Goal: Task Accomplishment & Management: Manage account settings

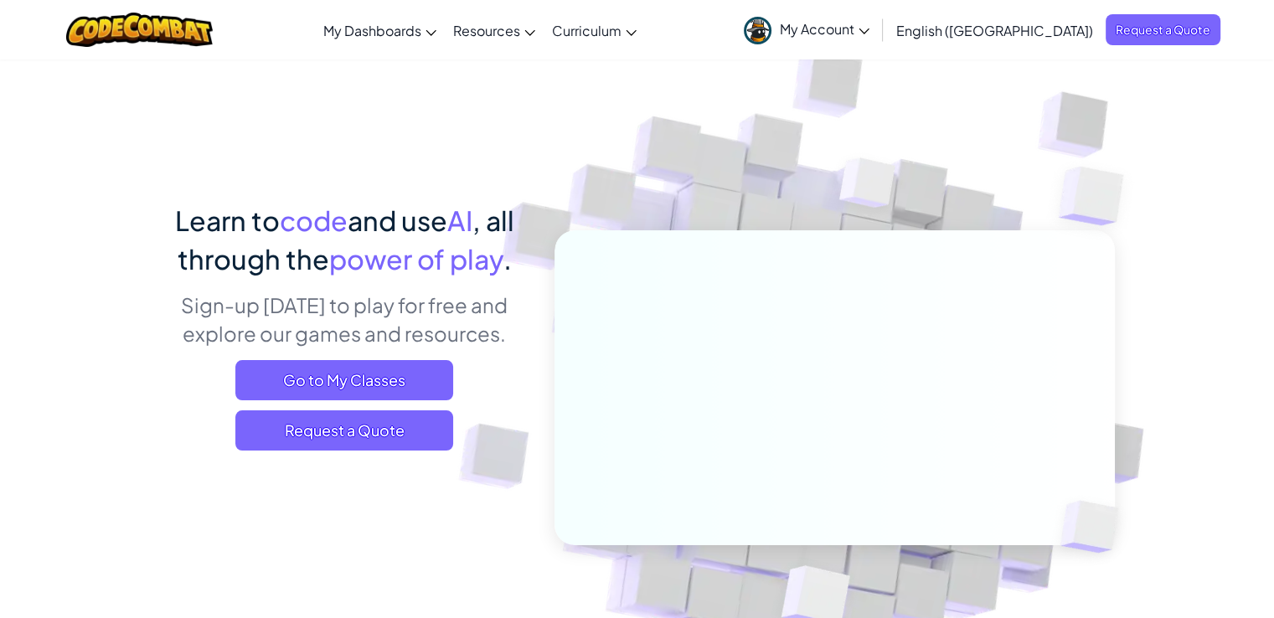
click at [870, 31] on span "My Account" at bounding box center [825, 29] width 90 height 18
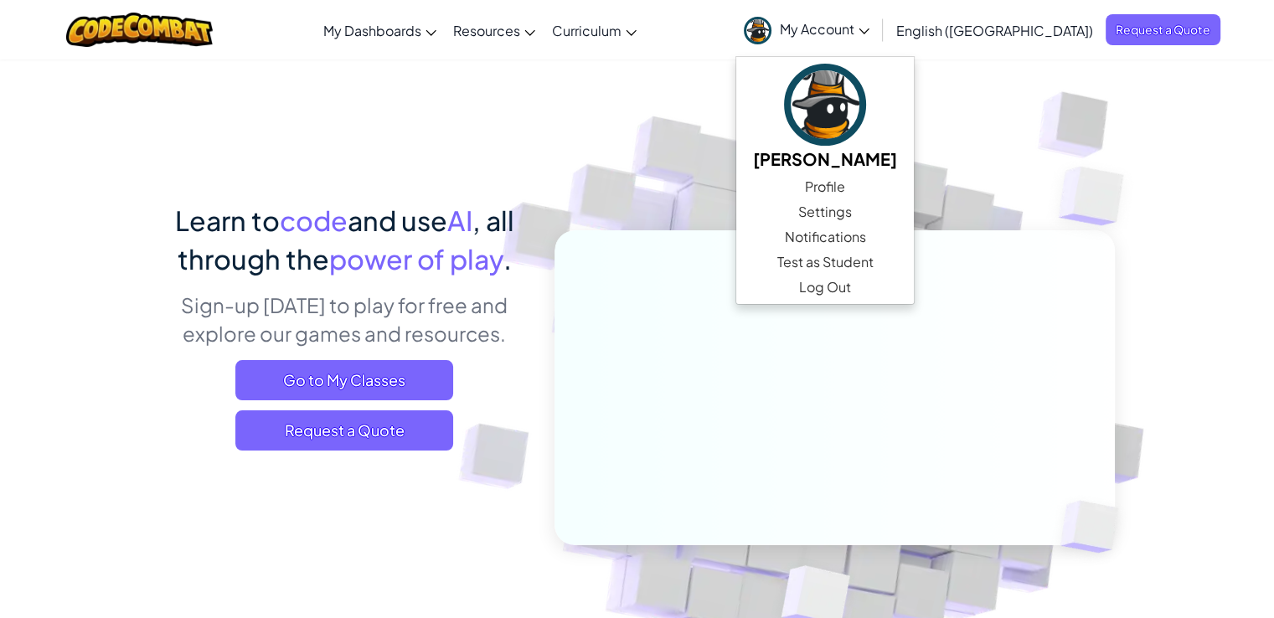
drag, startPoint x: 593, startPoint y: 145, endPoint x: 576, endPoint y: 135, distance: 19.5
click at [593, 145] on img at bounding box center [823, 369] width 931 height 931
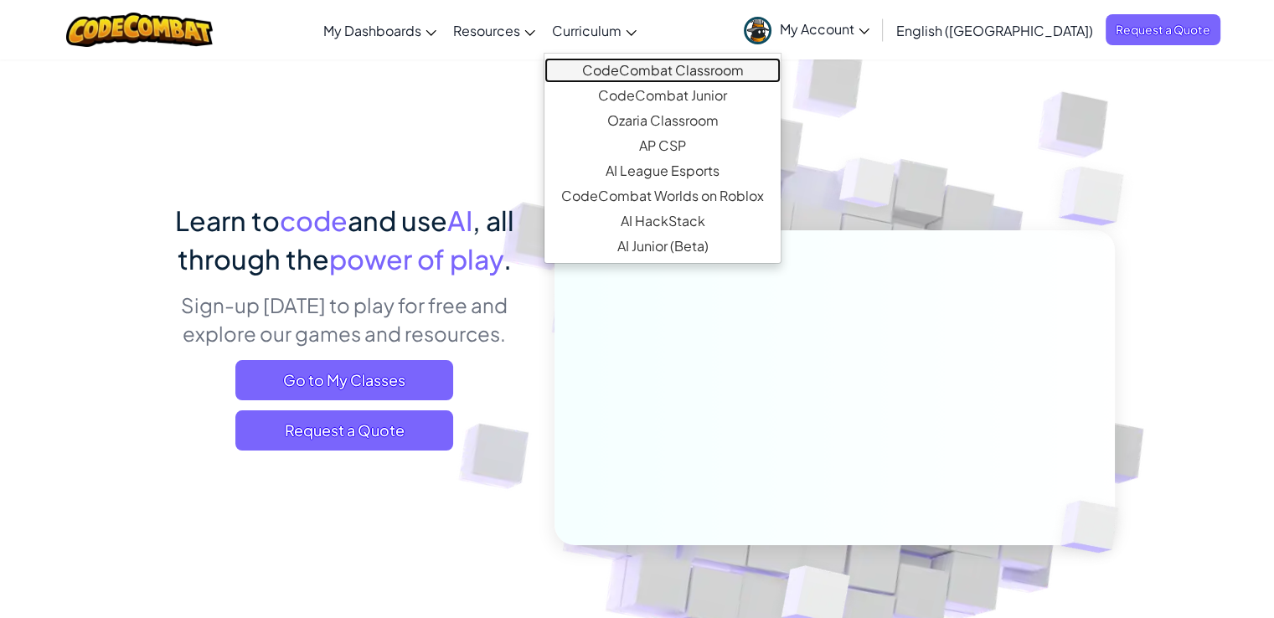
click at [677, 60] on link "CodeCombat Classroom" at bounding box center [663, 70] width 236 height 25
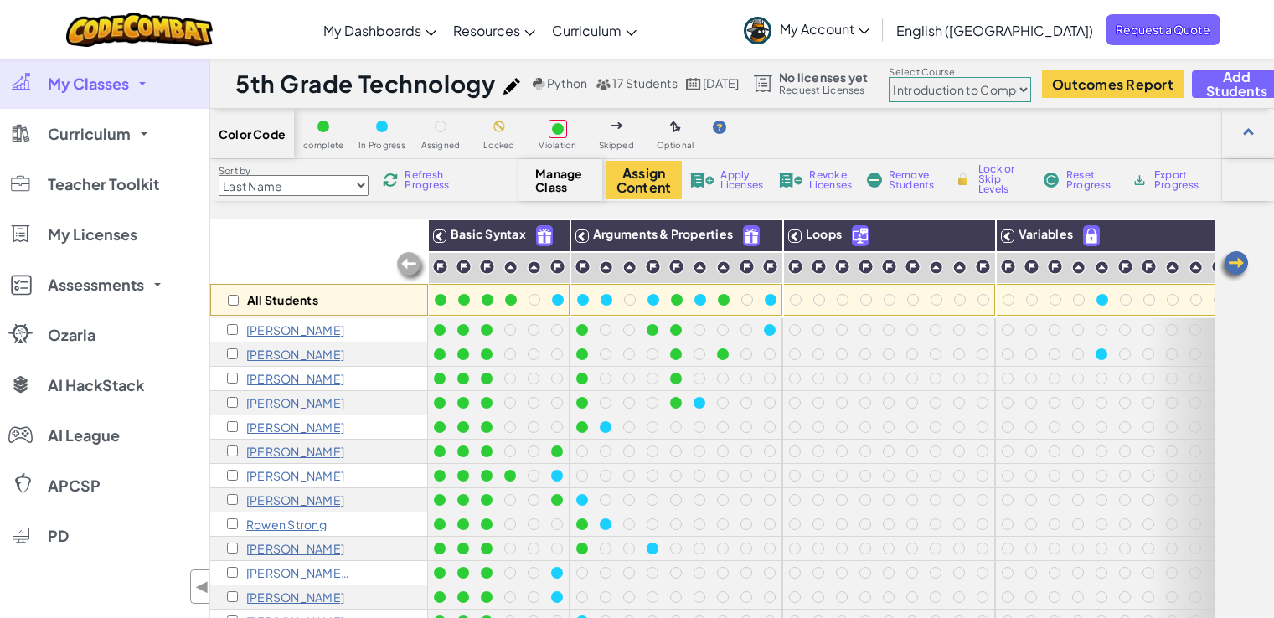
select select "560f1a9f22961295f9427742"
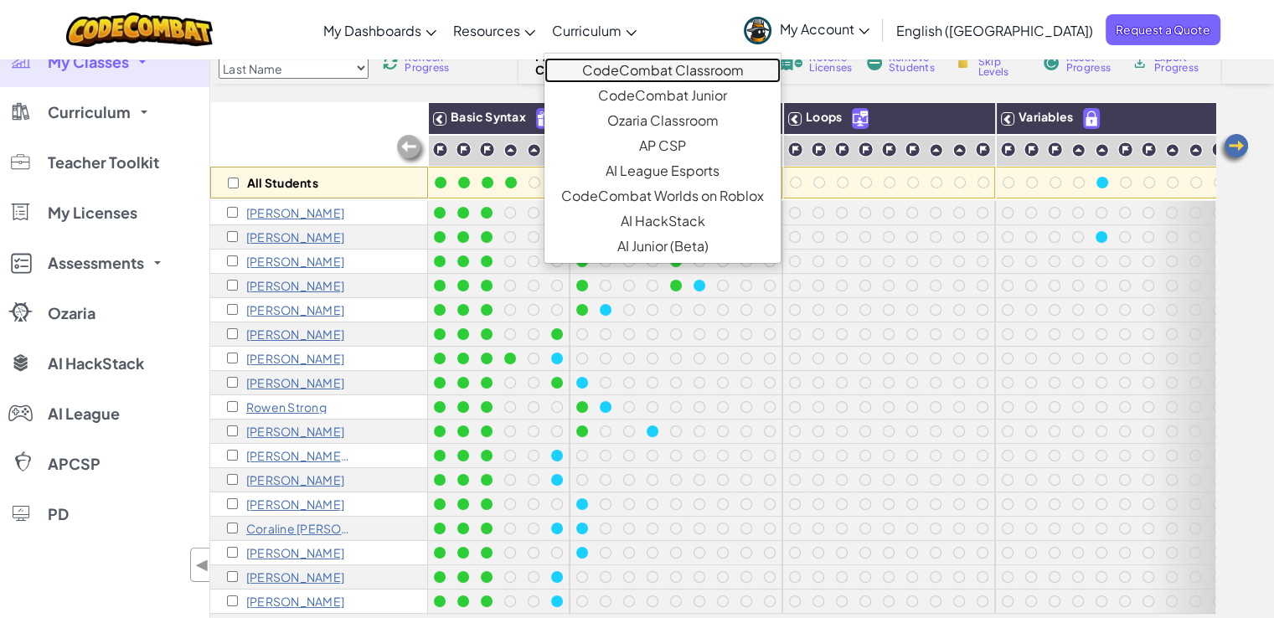
click at [670, 70] on link "CodeCombat Classroom" at bounding box center [663, 70] width 236 height 25
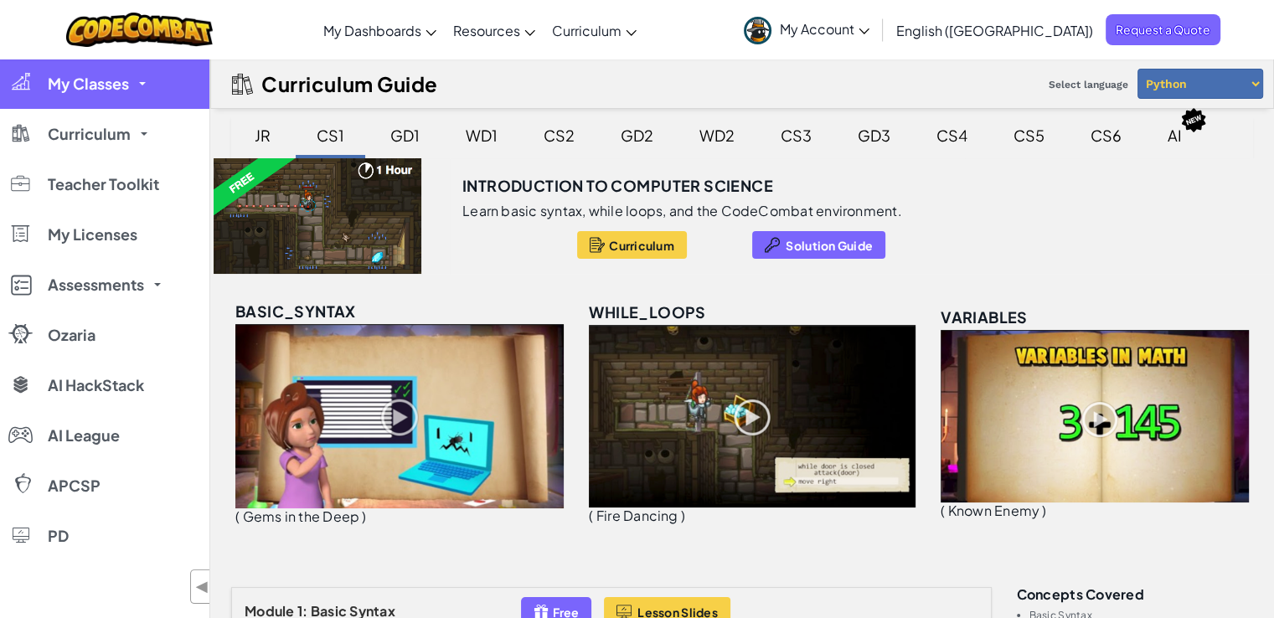
click at [109, 91] on span "My Classes" at bounding box center [88, 83] width 81 height 15
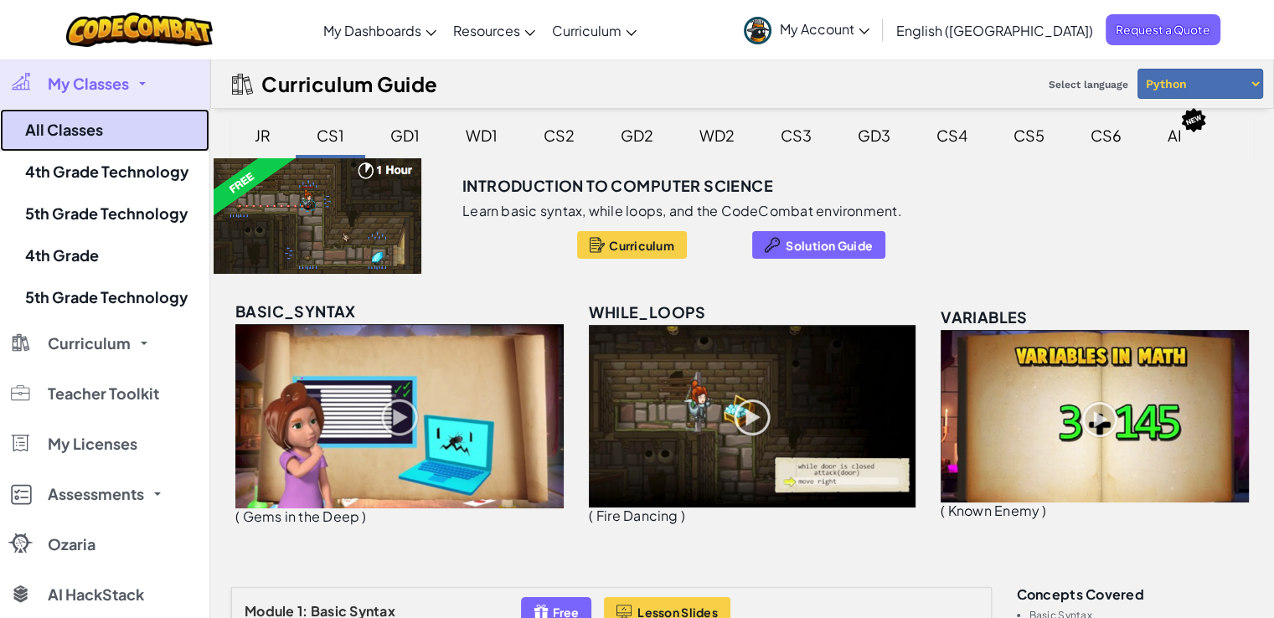
click at [68, 128] on link "All Classes" at bounding box center [104, 130] width 209 height 43
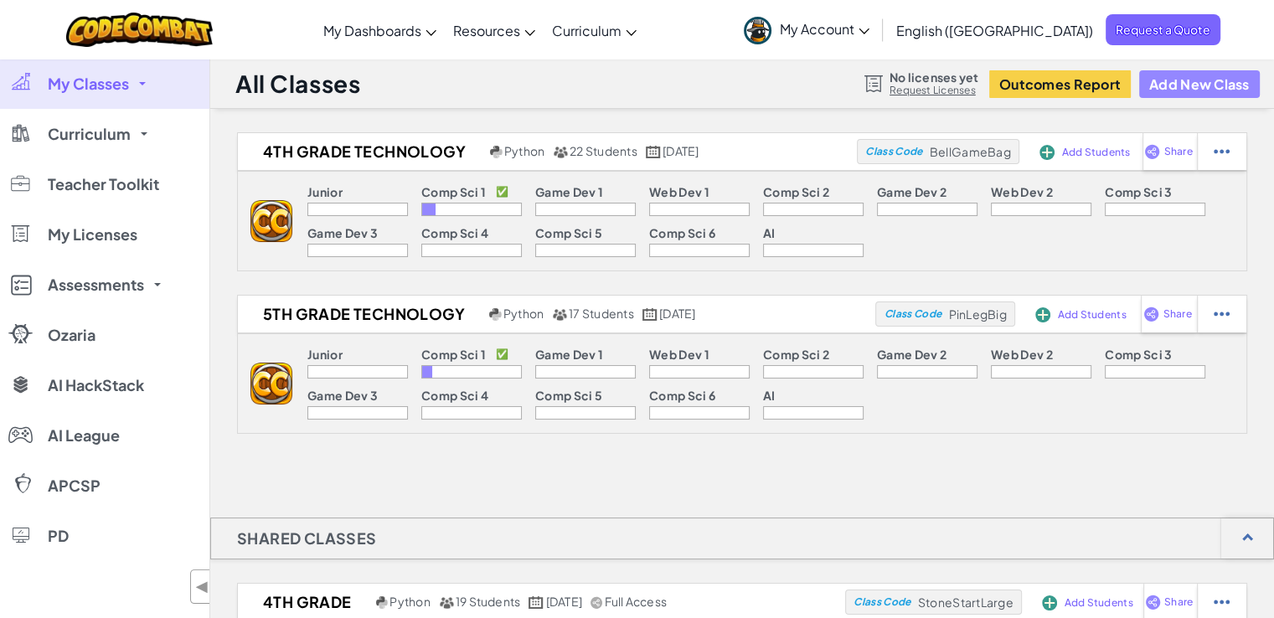
click at [1198, 95] on button "Add New Class" at bounding box center [1200, 84] width 121 height 28
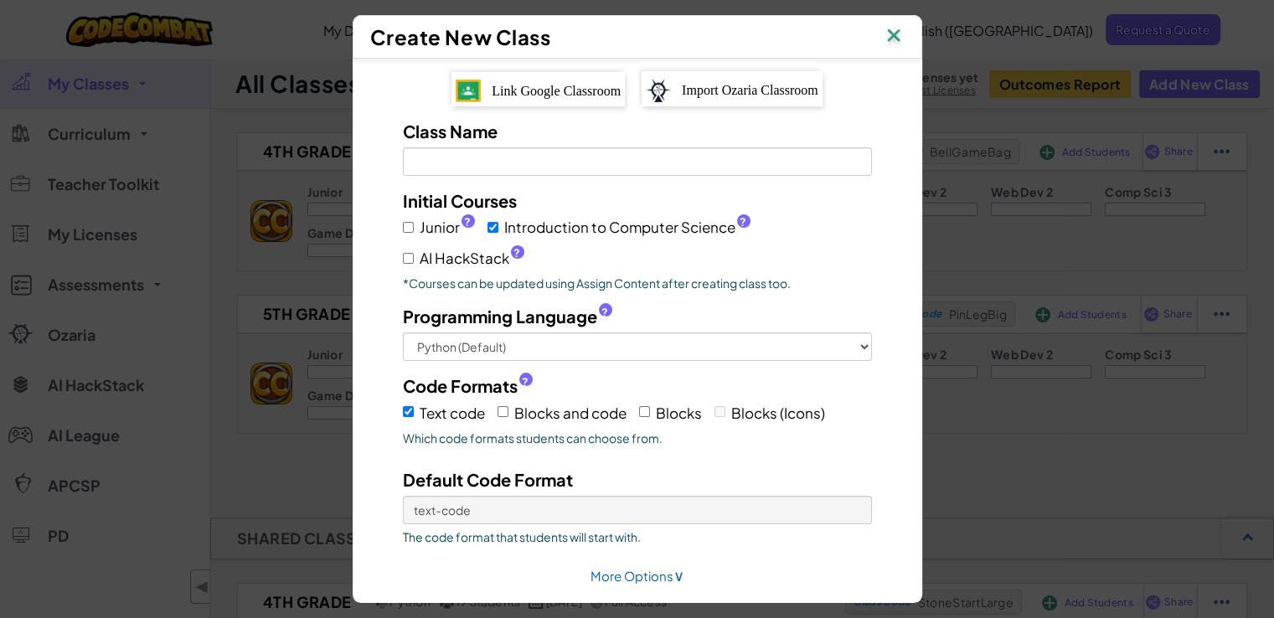
click at [574, 95] on span "Link Google Classroom" at bounding box center [556, 91] width 129 height 14
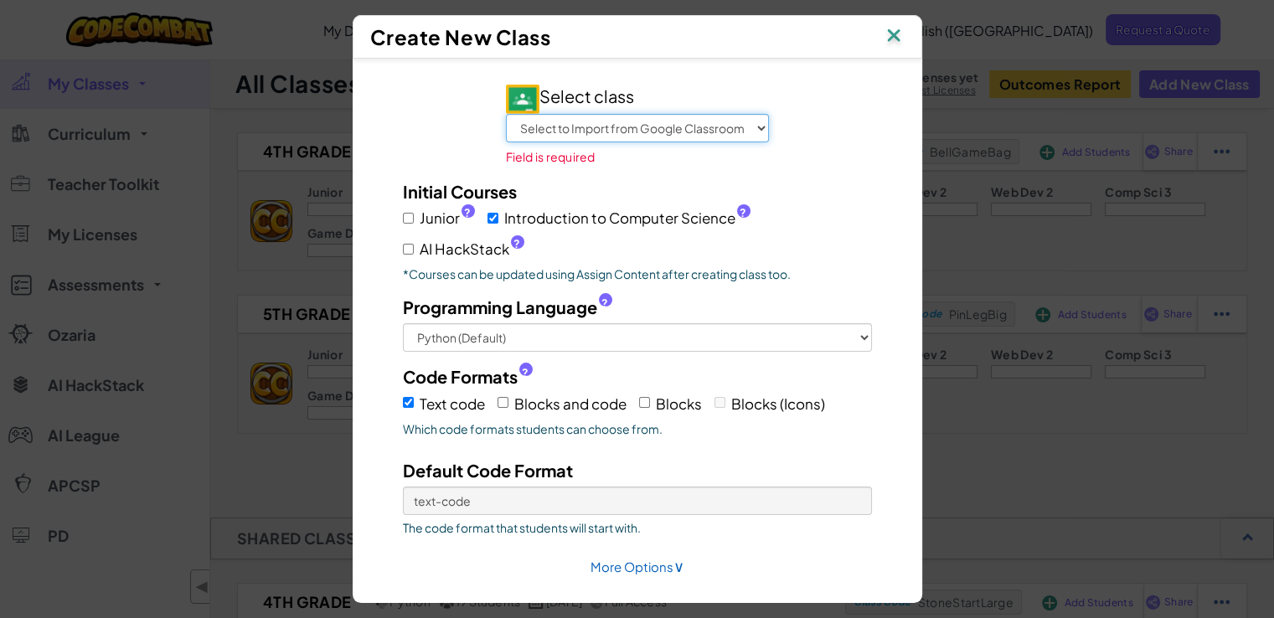
click at [602, 136] on select "Select to Import from Google Classroom 4th Grade Technology 3rd Grade Technolog…" at bounding box center [637, 128] width 263 height 28
select select "795630149260"
click at [506, 114] on select "Select to Import from Google Classroom 4th Grade Technology 3rd Grade Technolog…" at bounding box center [637, 128] width 263 height 28
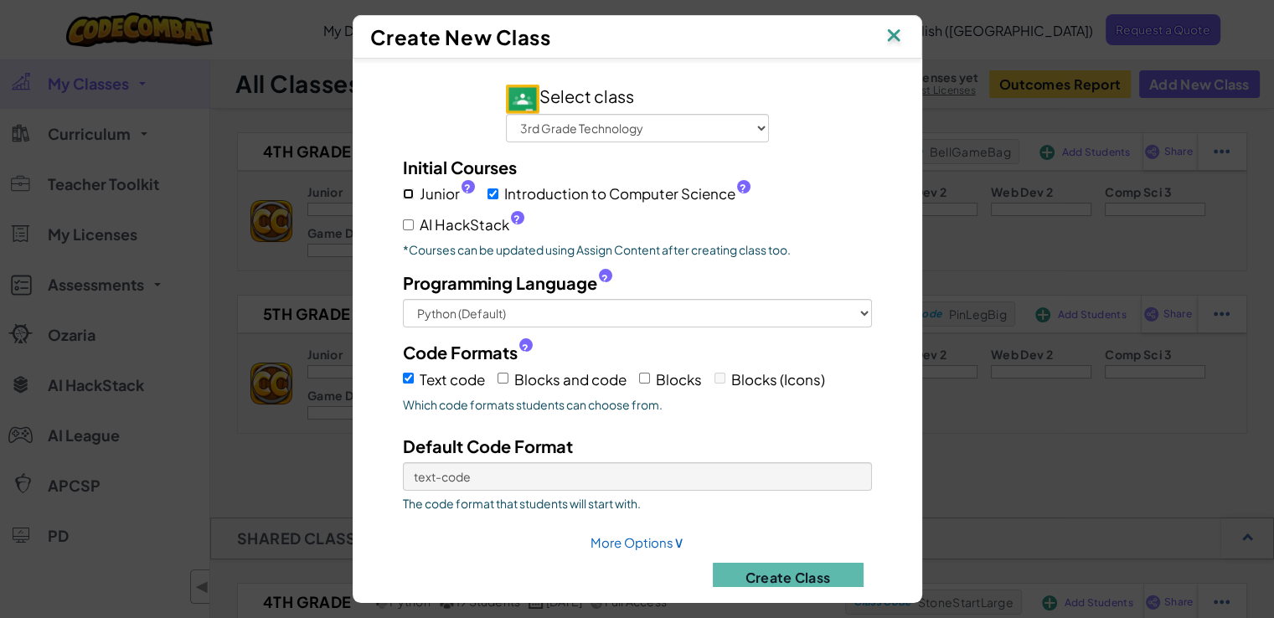
click at [406, 198] on input "Junior ?" at bounding box center [408, 194] width 11 height 11
checkbox input "true"
click at [498, 375] on input "Blocks and code" at bounding box center [503, 378] width 11 height 11
checkbox input "true"
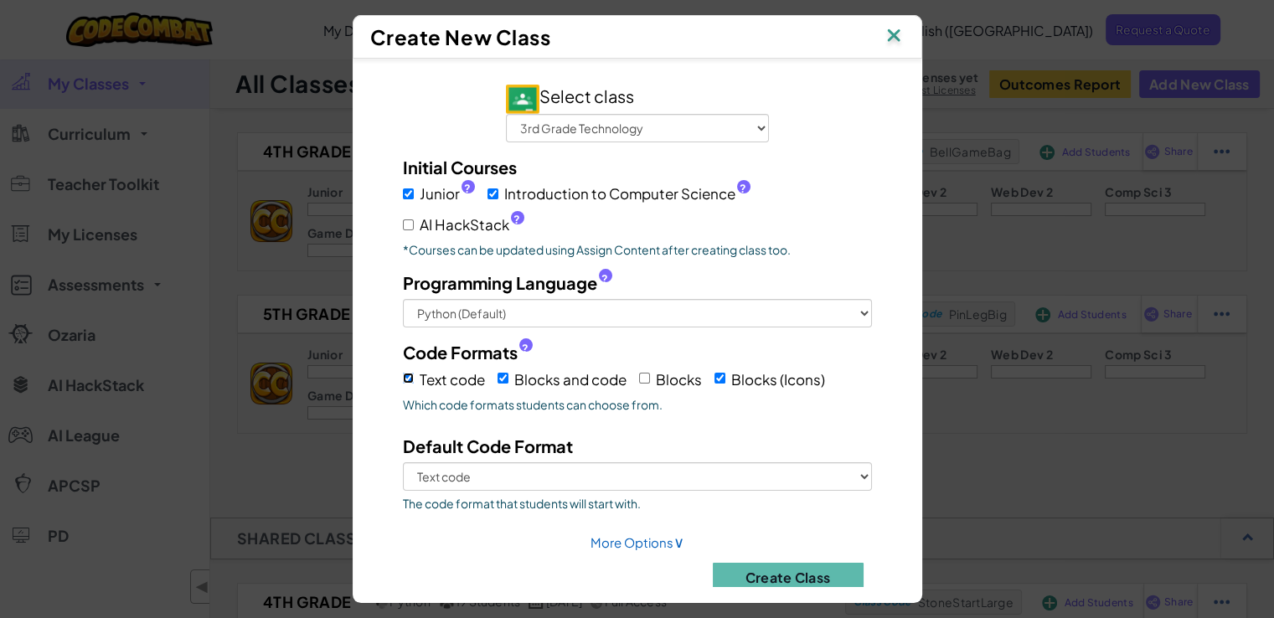
click at [403, 377] on input "Text code" at bounding box center [408, 378] width 11 height 11
checkbox input "false"
select select
click at [403, 377] on input "Text code" at bounding box center [408, 378] width 11 height 11
checkbox input "true"
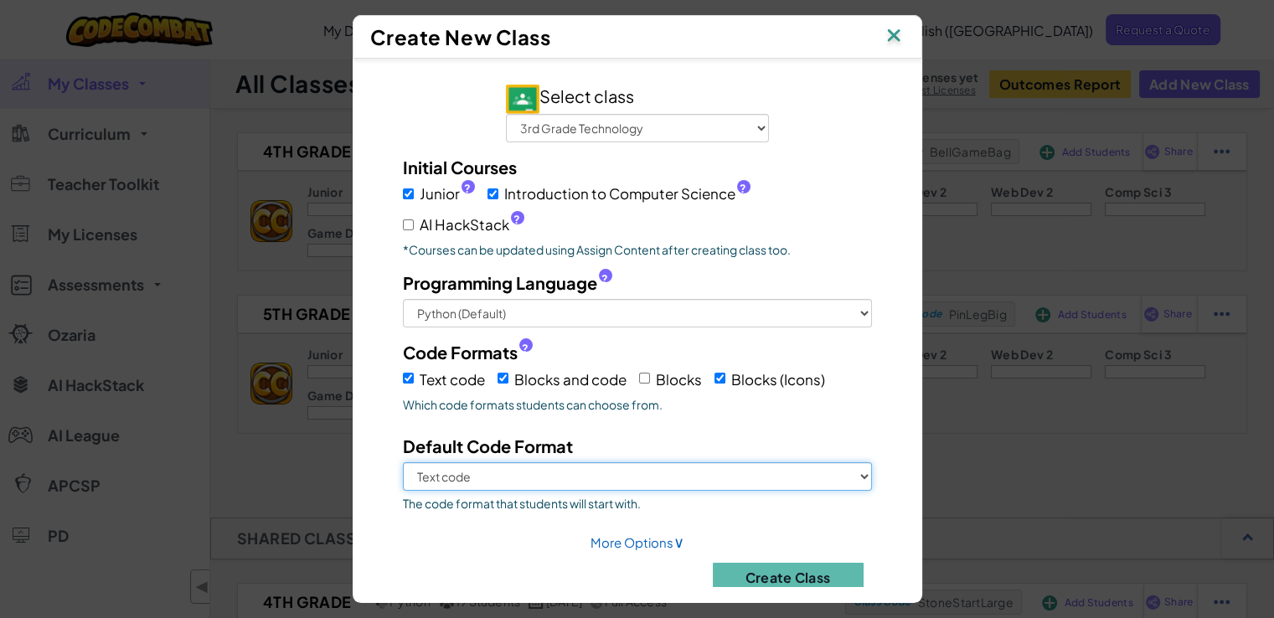
click at [706, 463] on select "Text code Blocks and code Blocks (Icons)" at bounding box center [637, 477] width 469 height 28
select select "blocks-and-code"
click at [403, 463] on select "Text code Blocks and code Blocks (Icons)" at bounding box center [637, 477] width 469 height 28
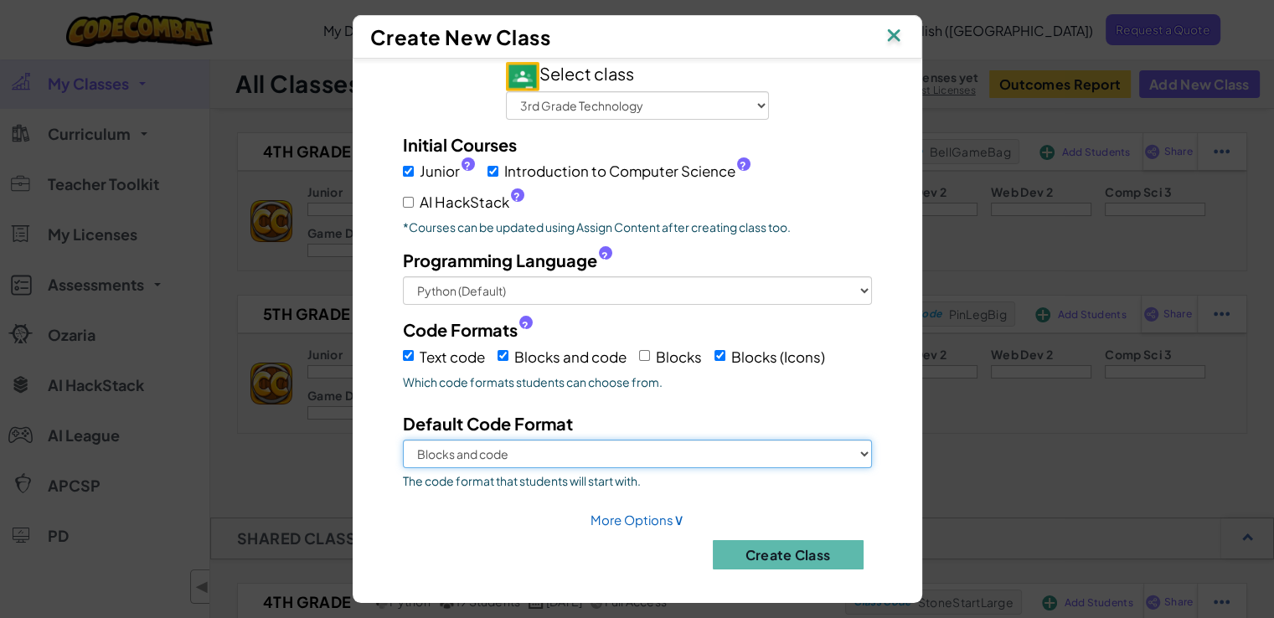
scroll to position [26, 0]
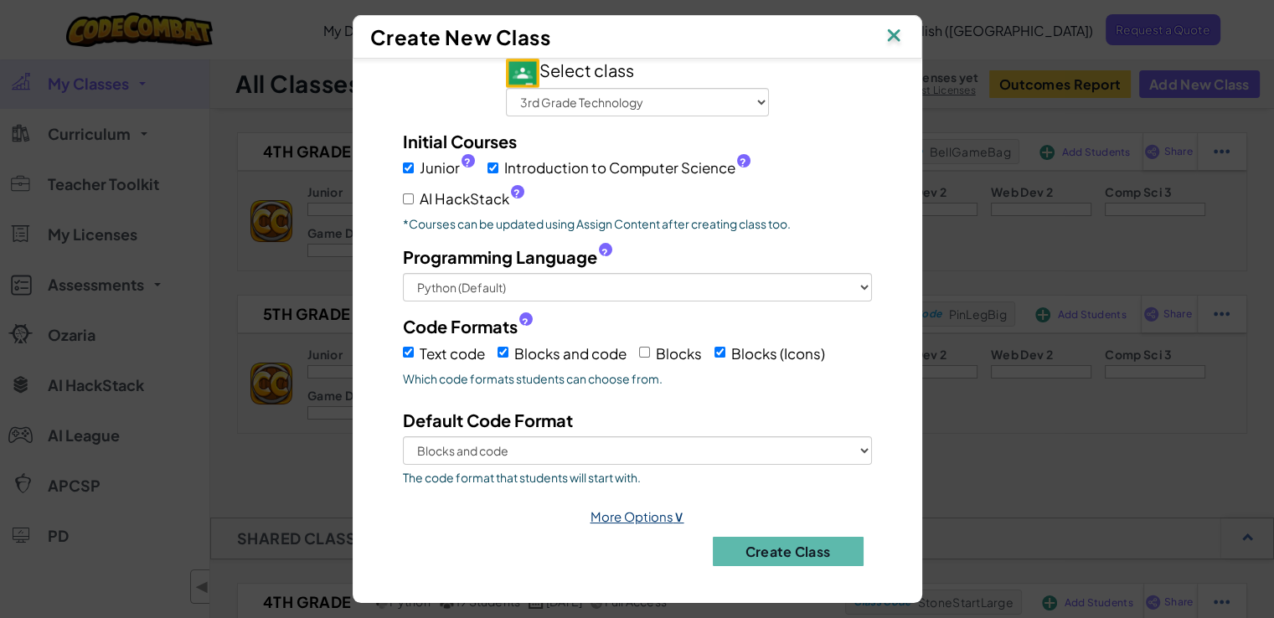
click at [656, 517] on link "More Options ∨" at bounding box center [638, 517] width 94 height 16
select select
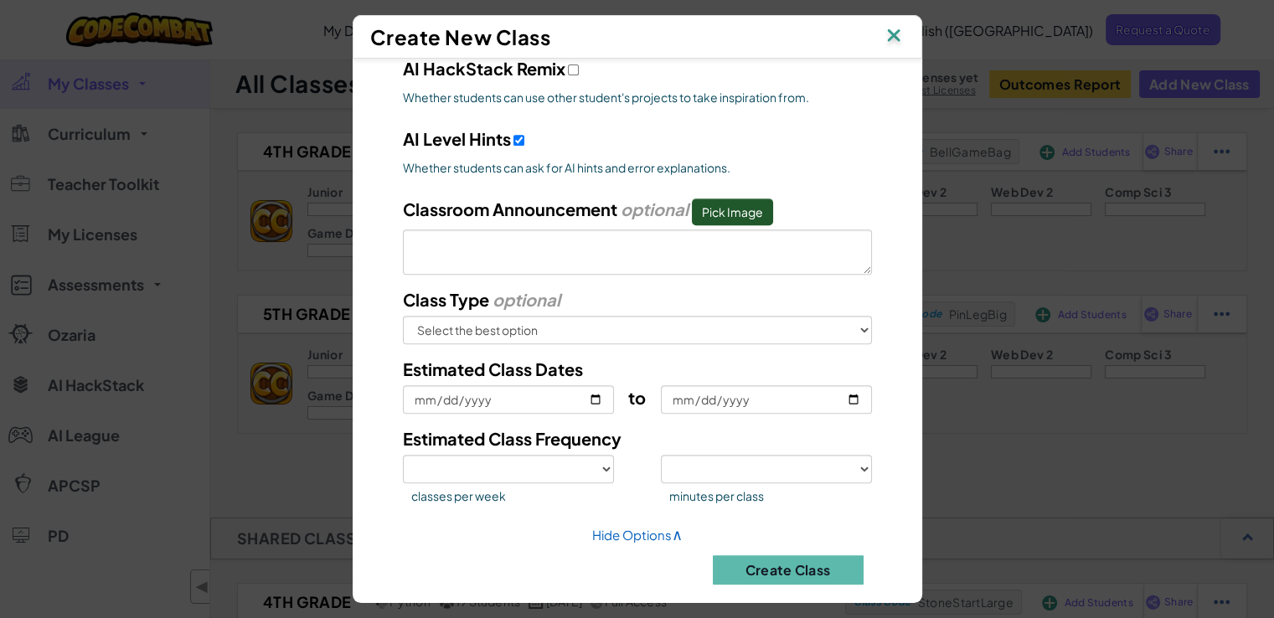
scroll to position [738, 0]
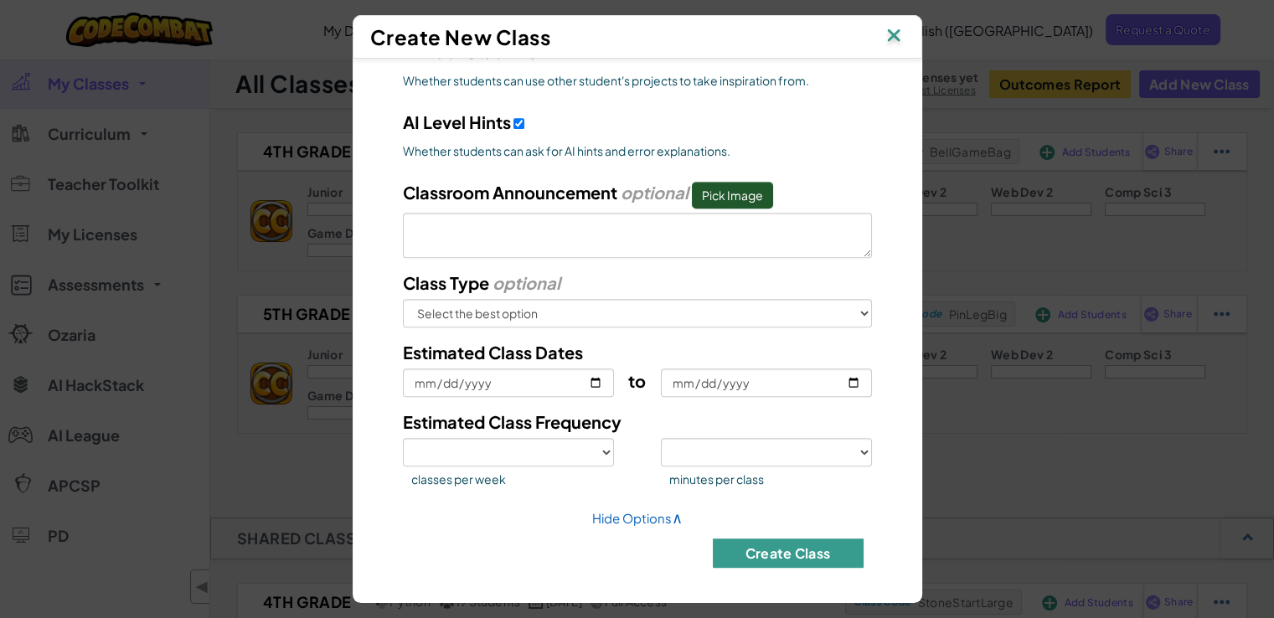
click at [757, 545] on button "Create Class" at bounding box center [788, 553] width 151 height 29
select select
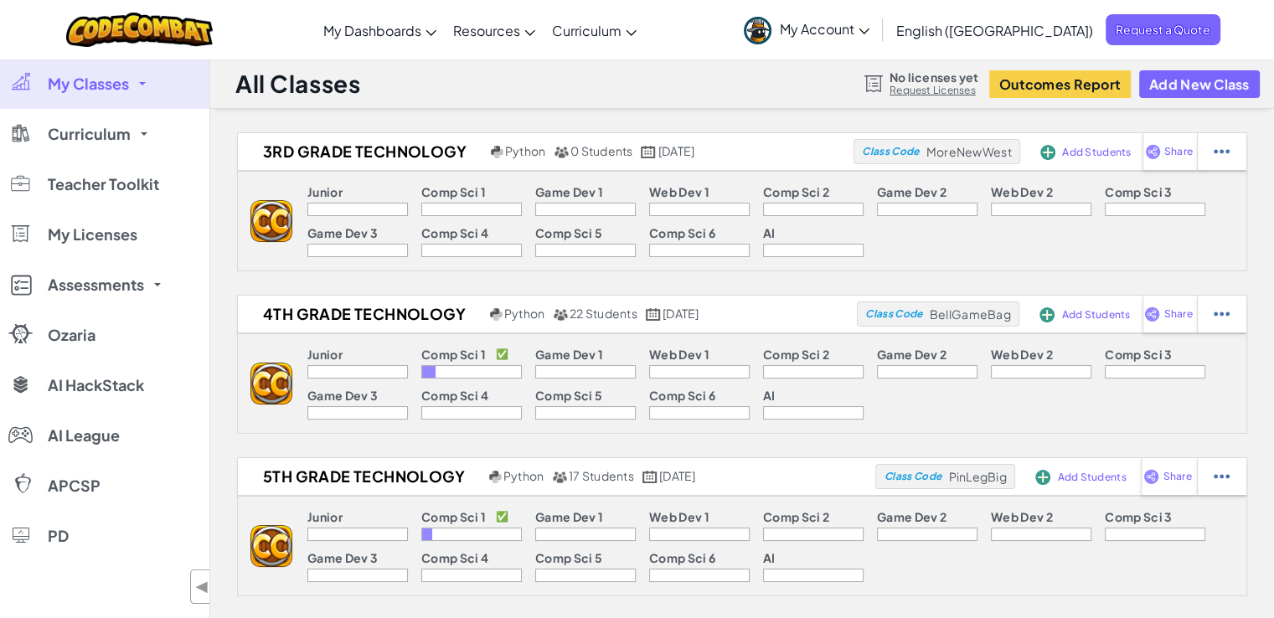
click at [326, 189] on p "Junior" at bounding box center [325, 191] width 35 height 13
click at [459, 194] on p "Comp Sci 1" at bounding box center [453, 191] width 65 height 13
click at [279, 222] on img at bounding box center [272, 221] width 42 height 42
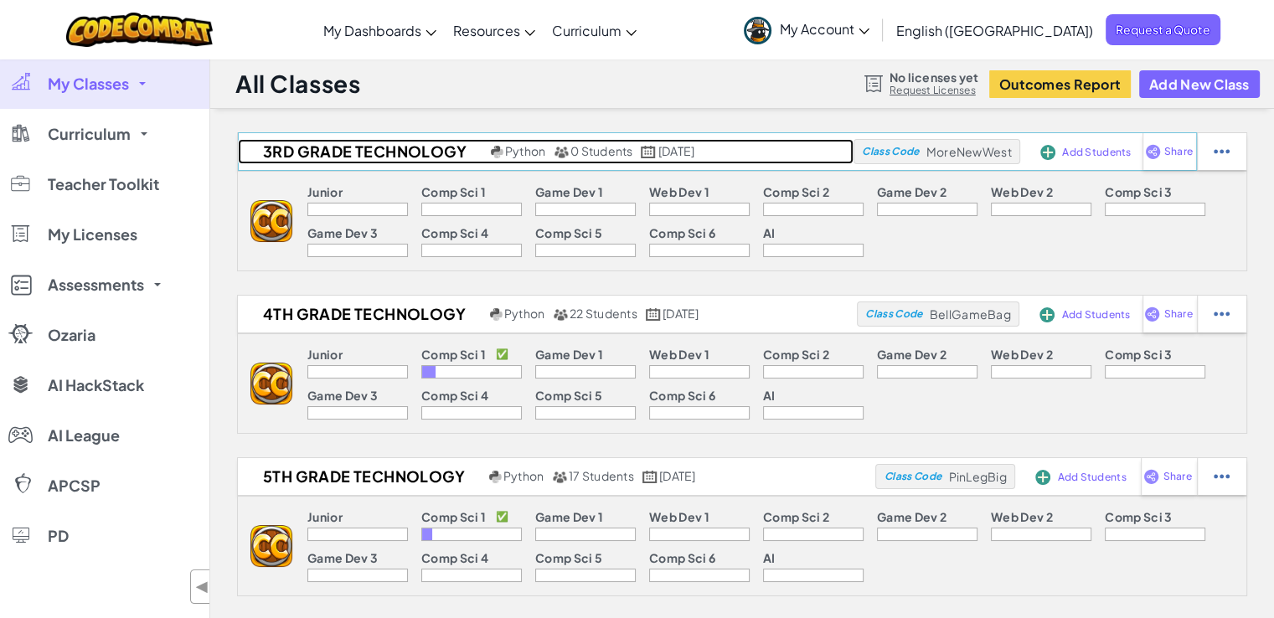
click at [333, 151] on h2 "3rd Grade Technology" at bounding box center [362, 151] width 249 height 25
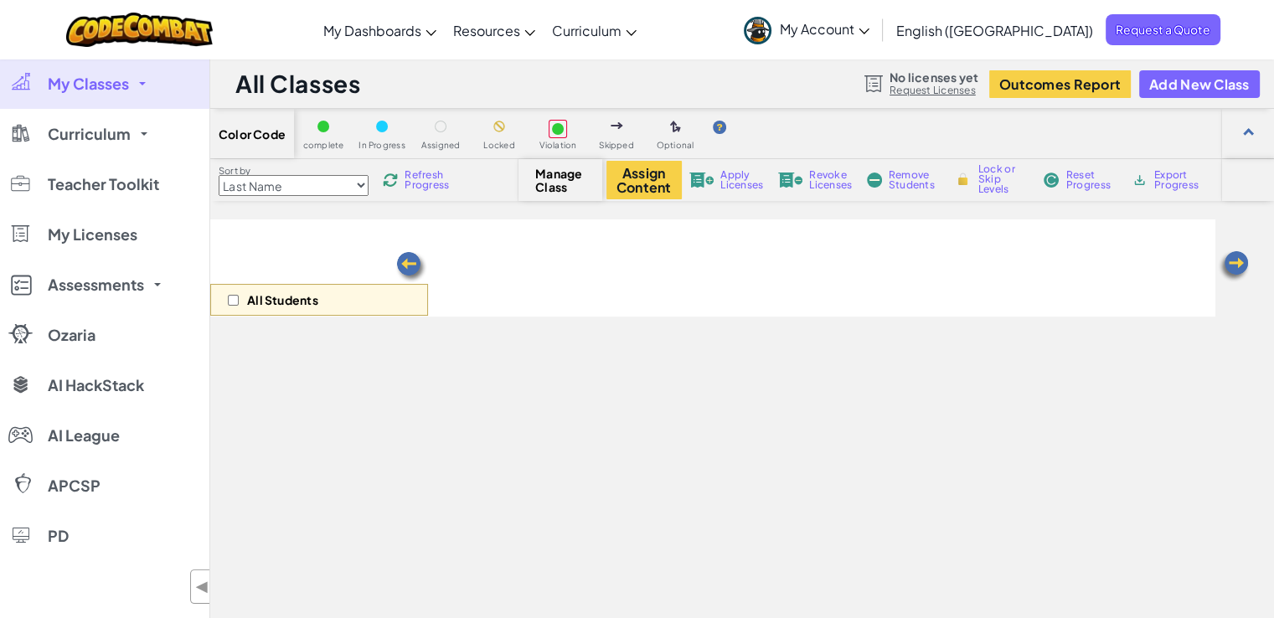
select select "560f1a9f22961295f9427742"
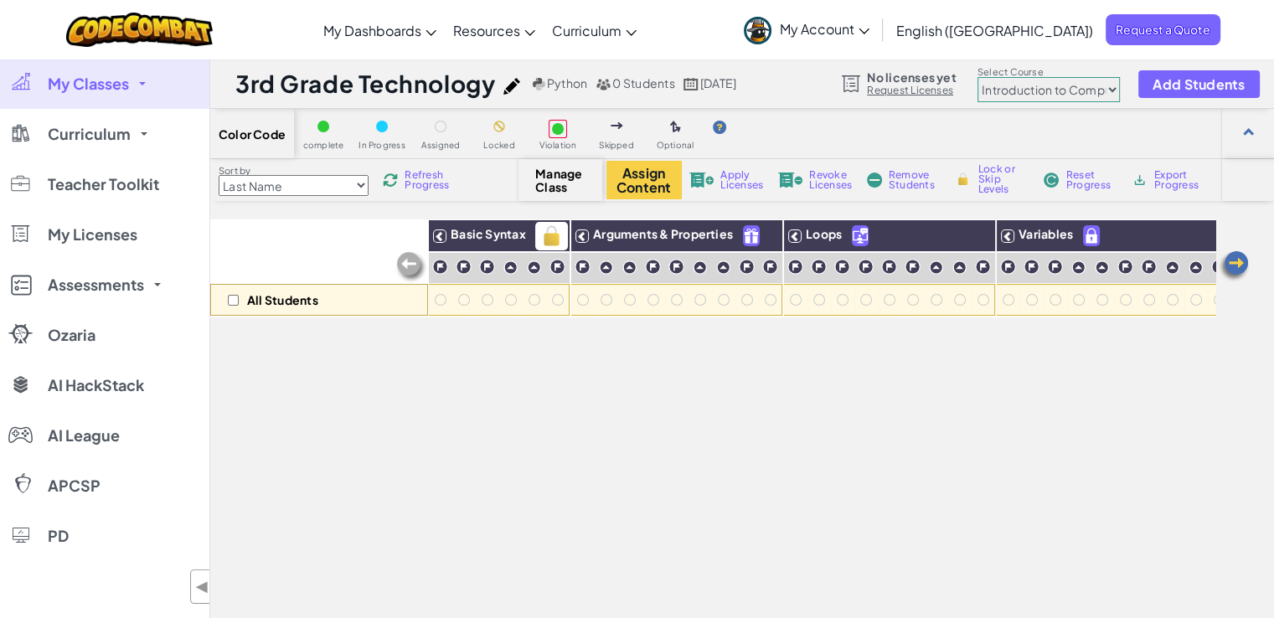
click at [493, 241] on span "Basic Syntax" at bounding box center [488, 233] width 75 height 15
click at [328, 306] on div "All Students" at bounding box center [319, 300] width 218 height 32
click at [319, 182] on select "Last Name first Name Progress (High to Low) Progress (Low to Hight)" at bounding box center [294, 185] width 150 height 21
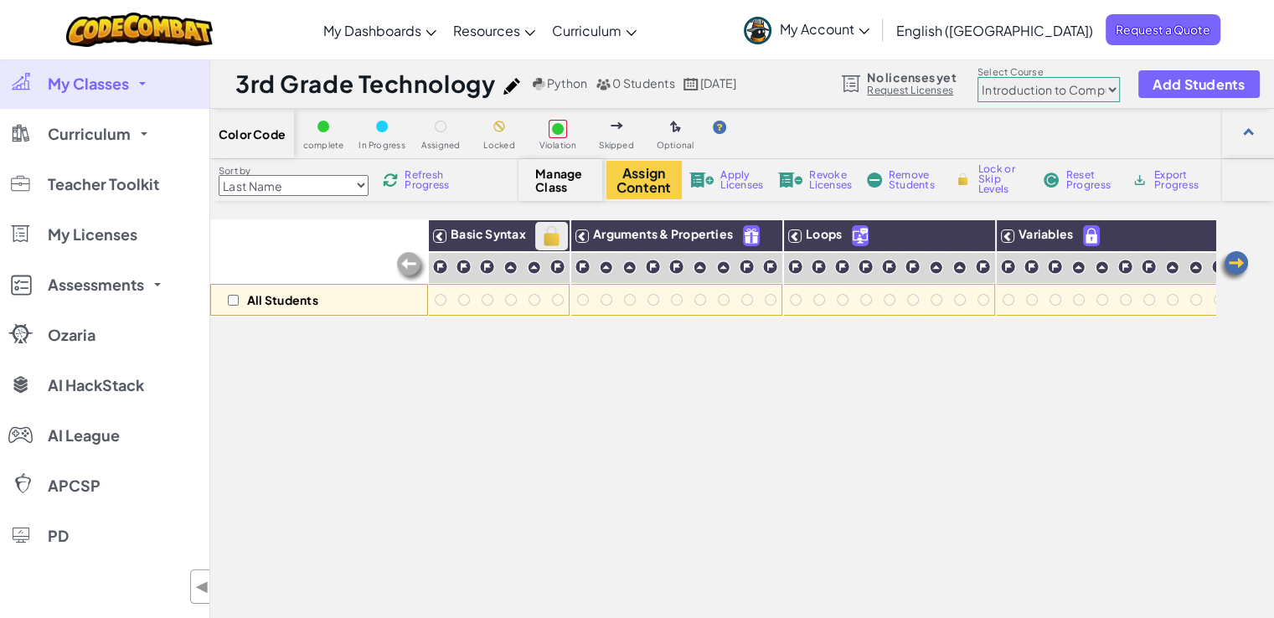
click at [544, 239] on img at bounding box center [551, 236] width 29 height 25
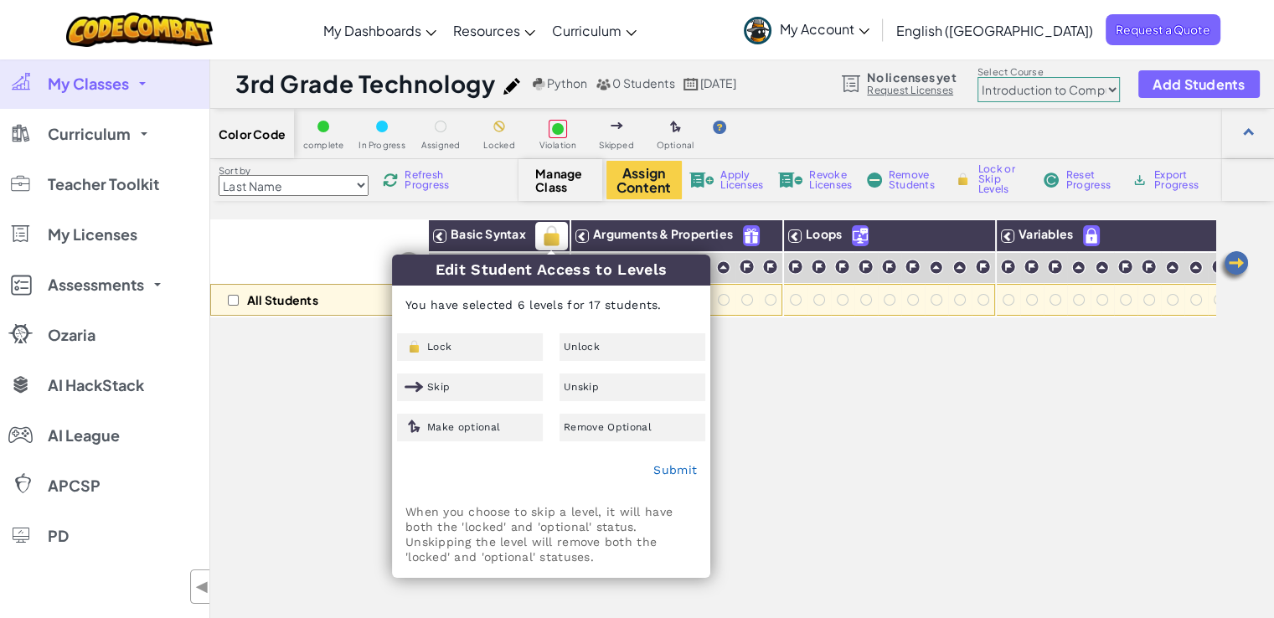
click at [464, 226] on span "Basic Syntax" at bounding box center [488, 233] width 75 height 15
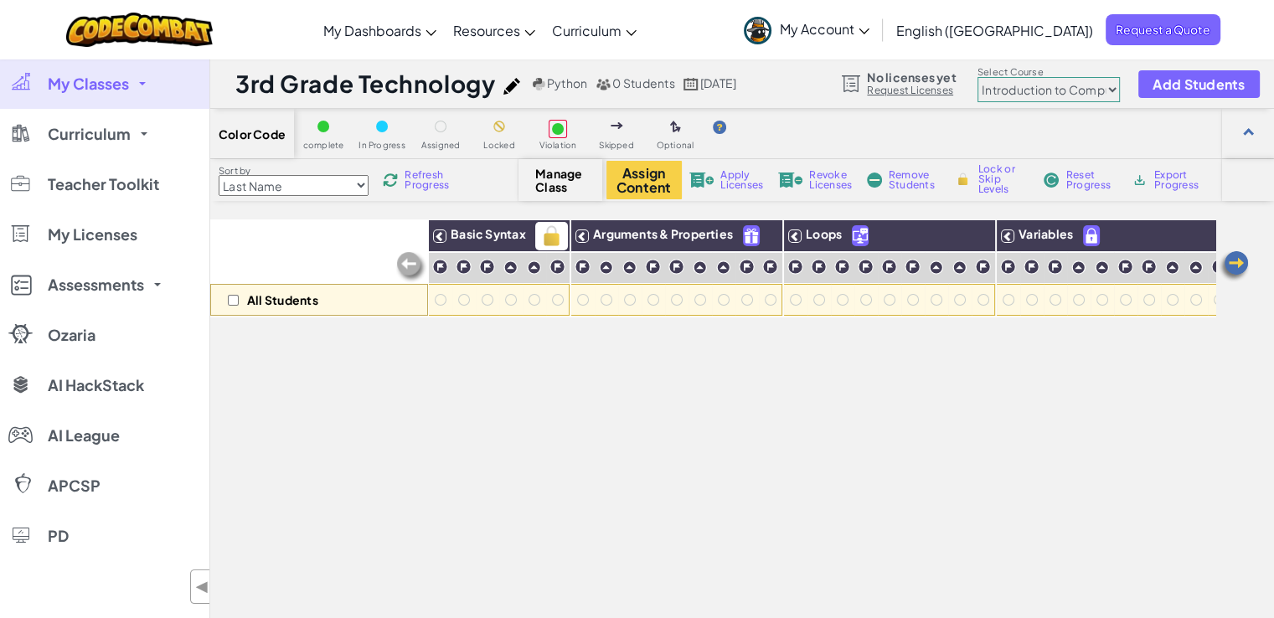
click at [465, 235] on span "Basic Syntax" at bounding box center [488, 233] width 75 height 15
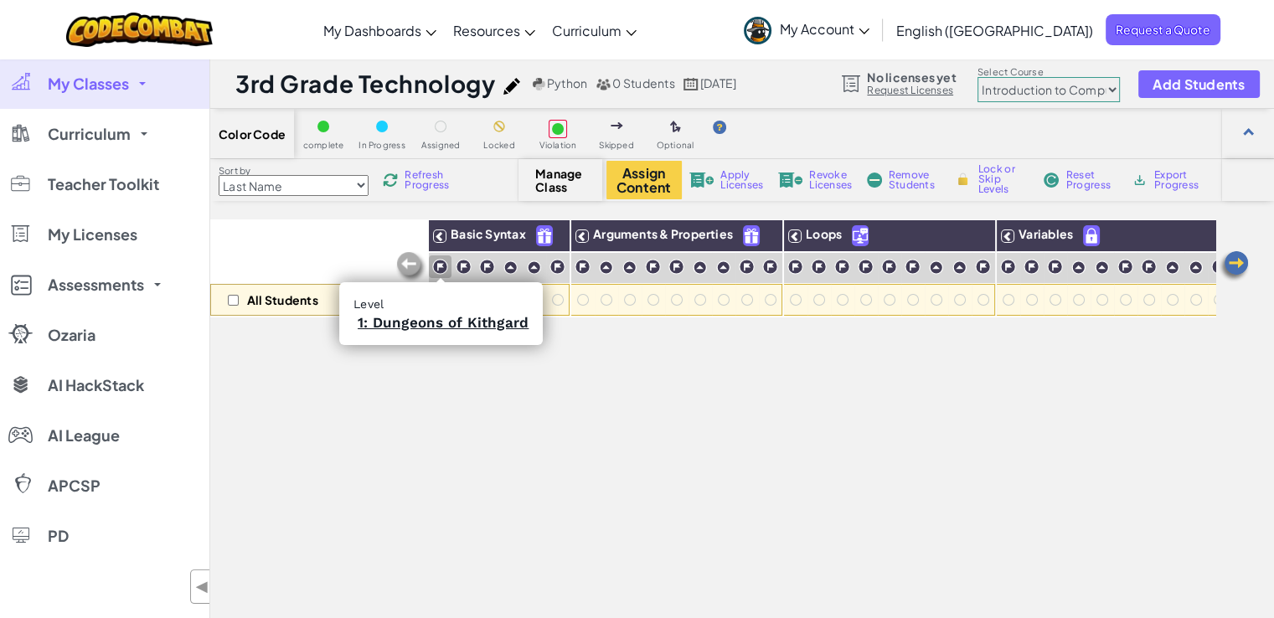
click at [442, 272] on img at bounding box center [440, 267] width 16 height 16
click at [468, 329] on link "1: Dungeons of Kithgard" at bounding box center [443, 322] width 171 height 17
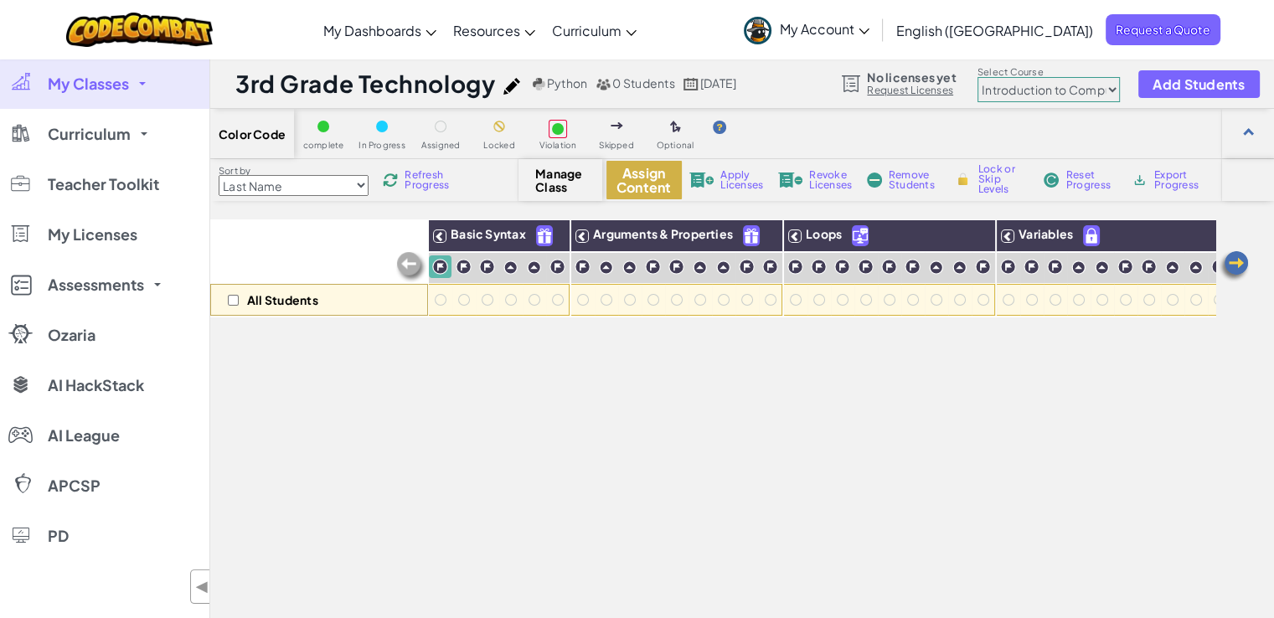
click at [638, 175] on button "Assign Content" at bounding box center [644, 180] width 75 height 39
